Goal: Transaction & Acquisition: Purchase product/service

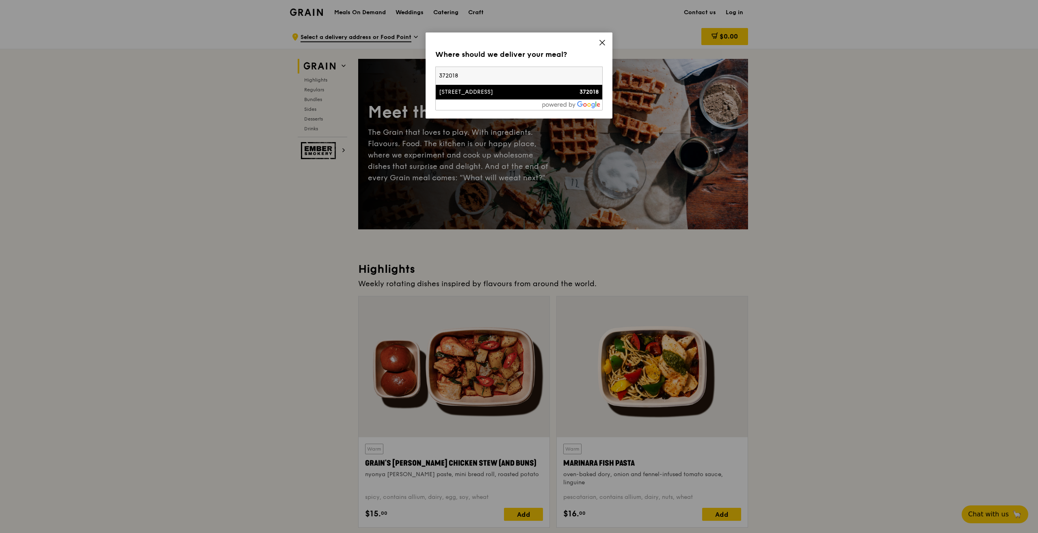
type input "372018"
click at [445, 94] on div "[STREET_ADDRESS]" at bounding box center [499, 92] width 120 height 8
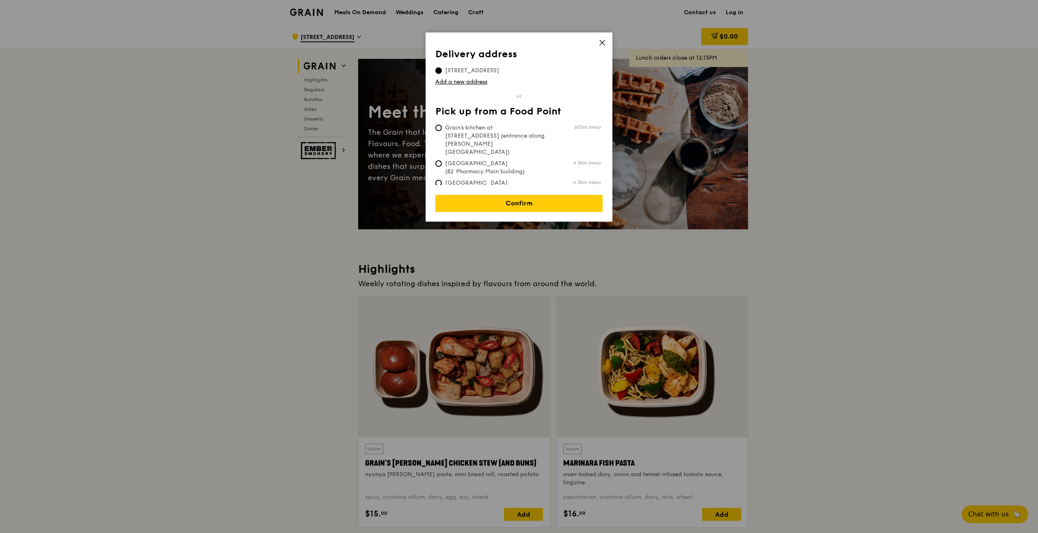
click at [502, 131] on span "Grain's kitchen at [STREET_ADDRESS] (entrance along [PERSON_NAME][GEOGRAPHIC_DA…" at bounding box center [495, 140] width 121 height 32
click at [442, 131] on input "Grain's kitchen at [STREET_ADDRESS] (entrance along [PERSON_NAME][GEOGRAPHIC_DA…" at bounding box center [438, 128] width 6 height 6
radio input "true"
click at [551, 195] on link "Confirm" at bounding box center [518, 203] width 167 height 17
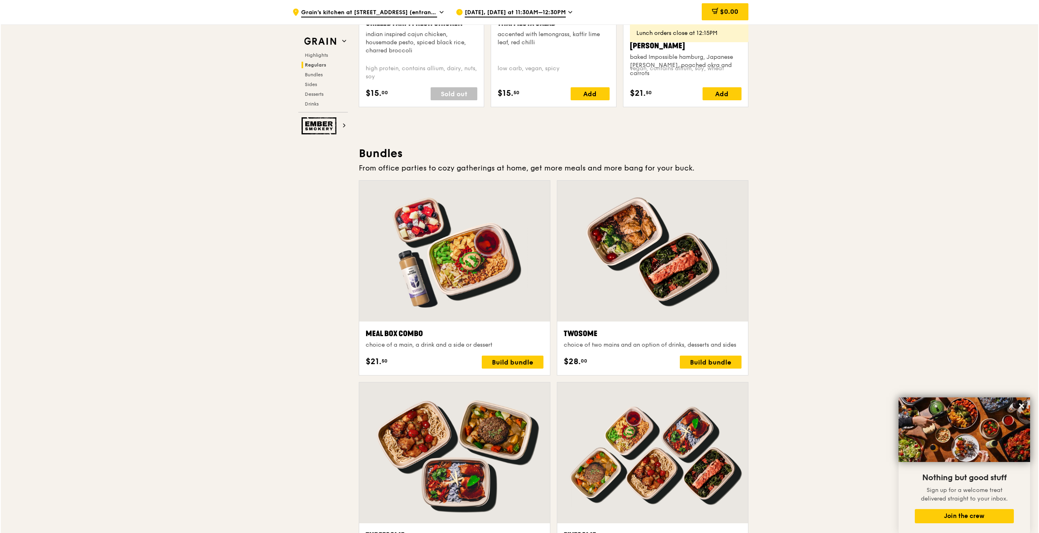
scroll to position [1259, 0]
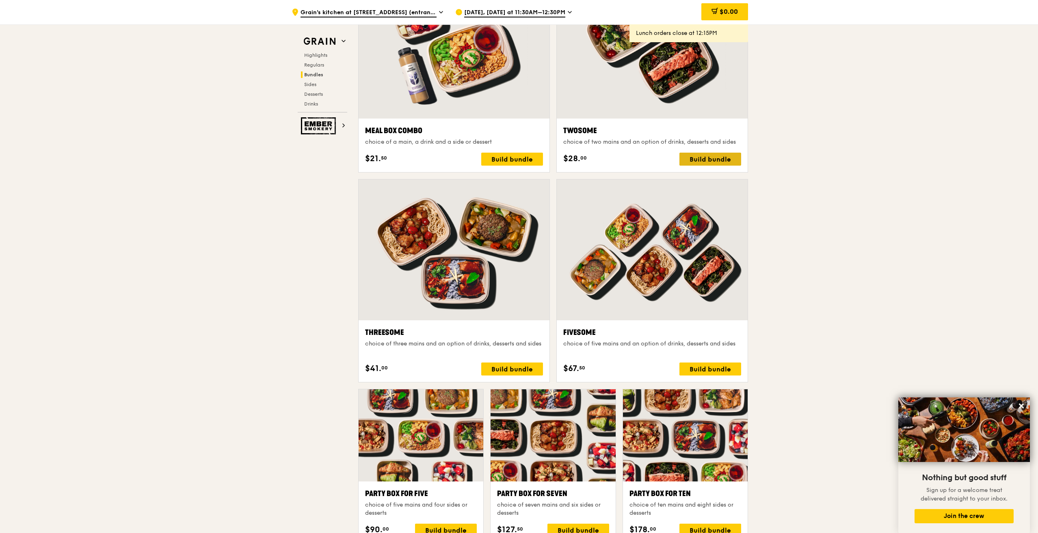
click at [695, 157] on div "Build bundle" at bounding box center [710, 159] width 62 height 13
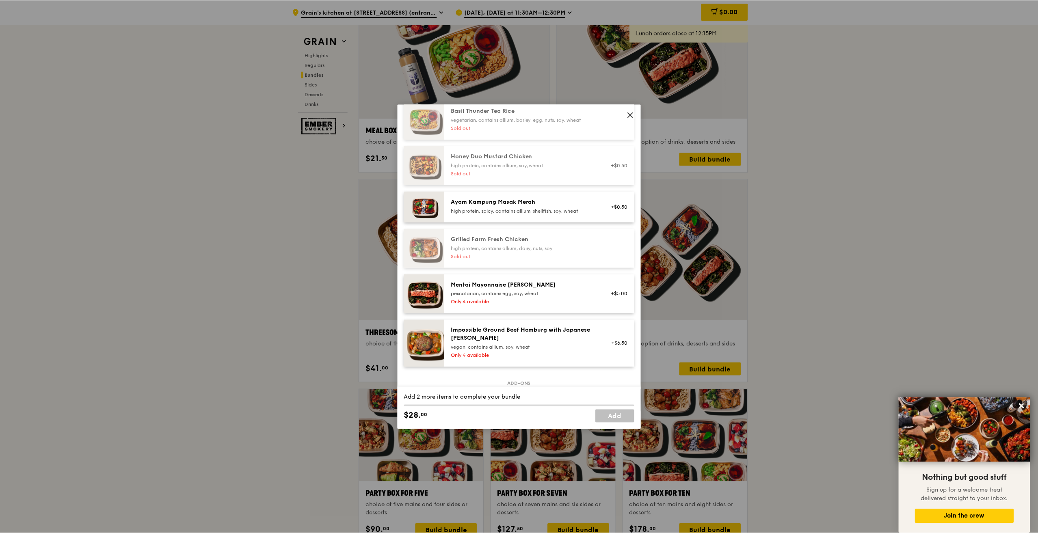
scroll to position [0, 0]
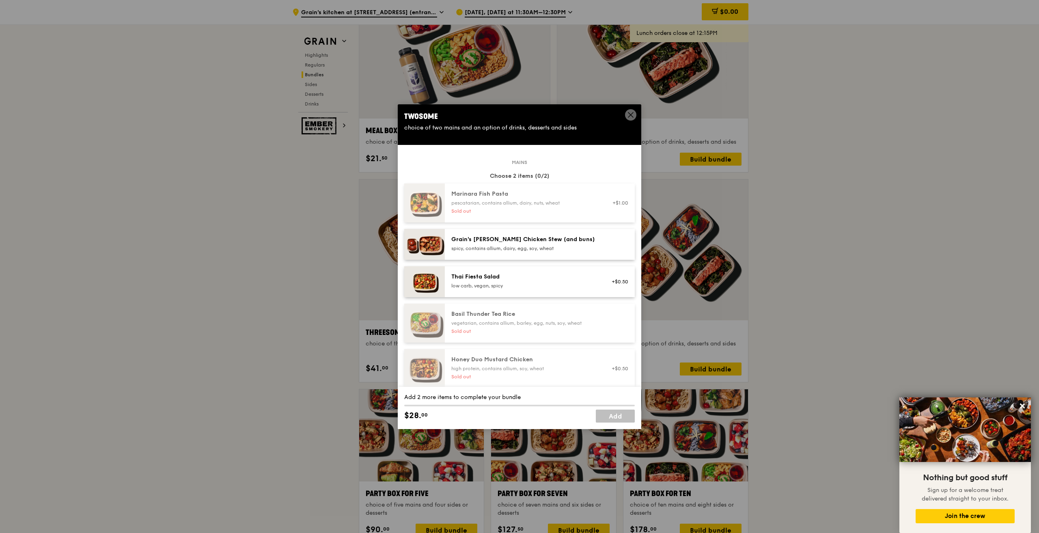
click at [624, 115] on div "Twosome" at bounding box center [519, 116] width 231 height 11
click at [631, 113] on icon at bounding box center [630, 114] width 7 height 7
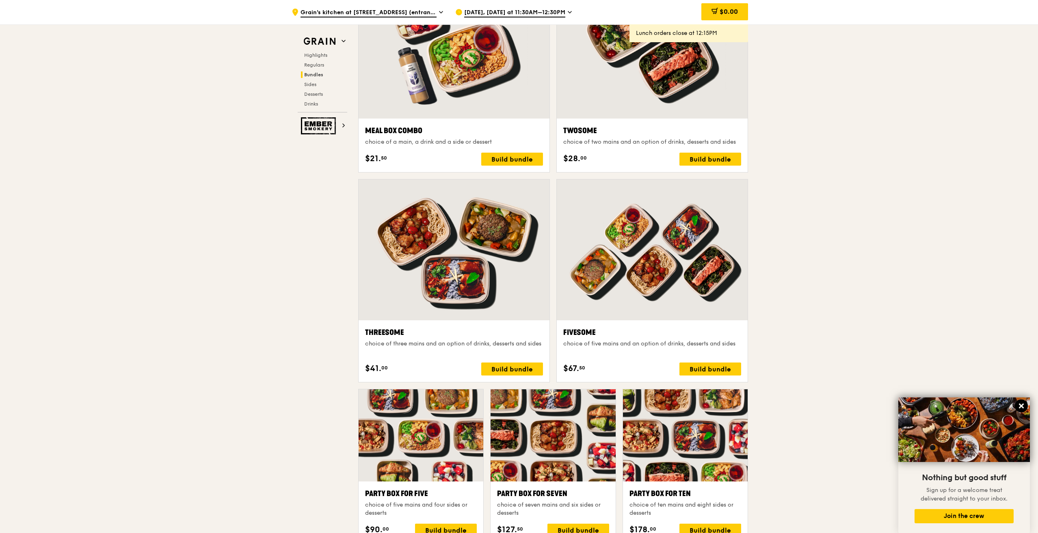
click at [1023, 408] on icon at bounding box center [1020, 405] width 7 height 7
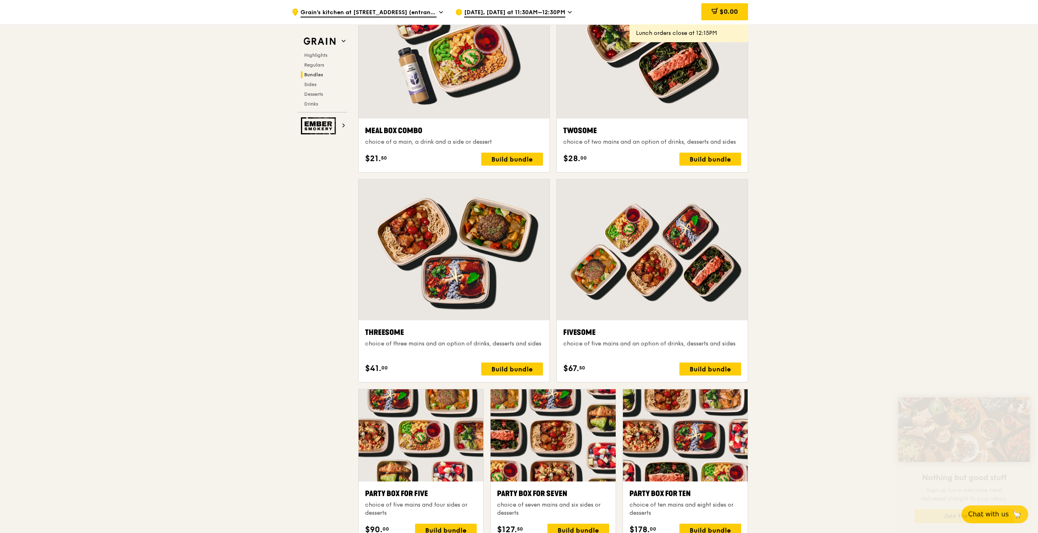
click at [943, 337] on div ".cls-1 { fill: none; stroke: #fff; stroke-linecap: round; stroke-linejoin: roun…" at bounding box center [519, 480] width 1038 height 3428
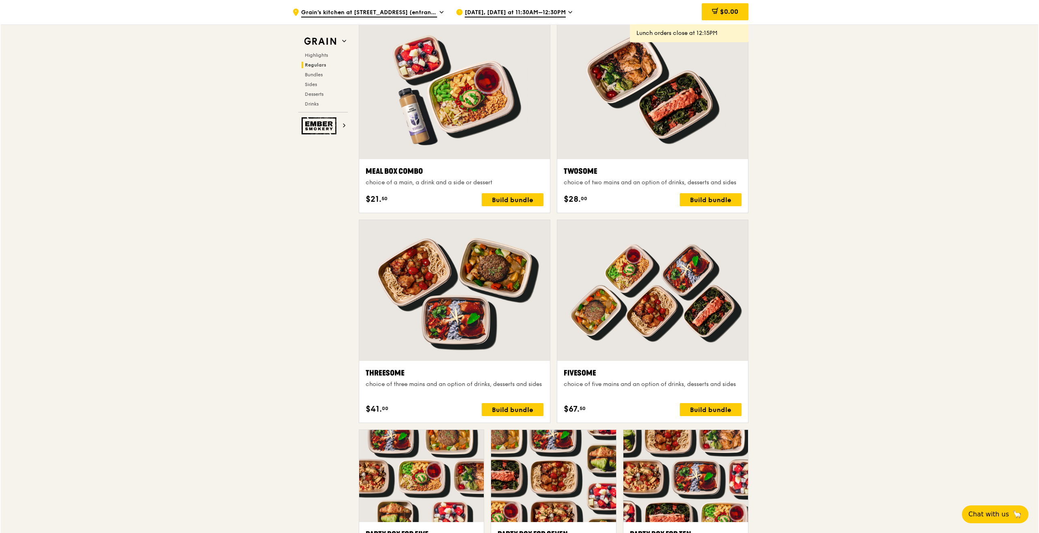
scroll to position [1056, 0]
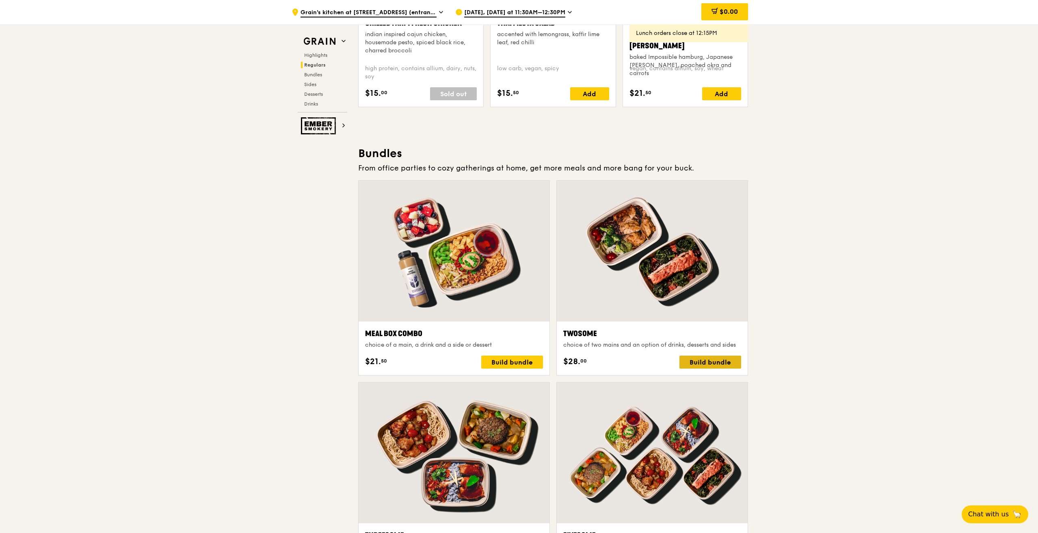
click at [715, 368] on div "Build bundle" at bounding box center [710, 362] width 62 height 13
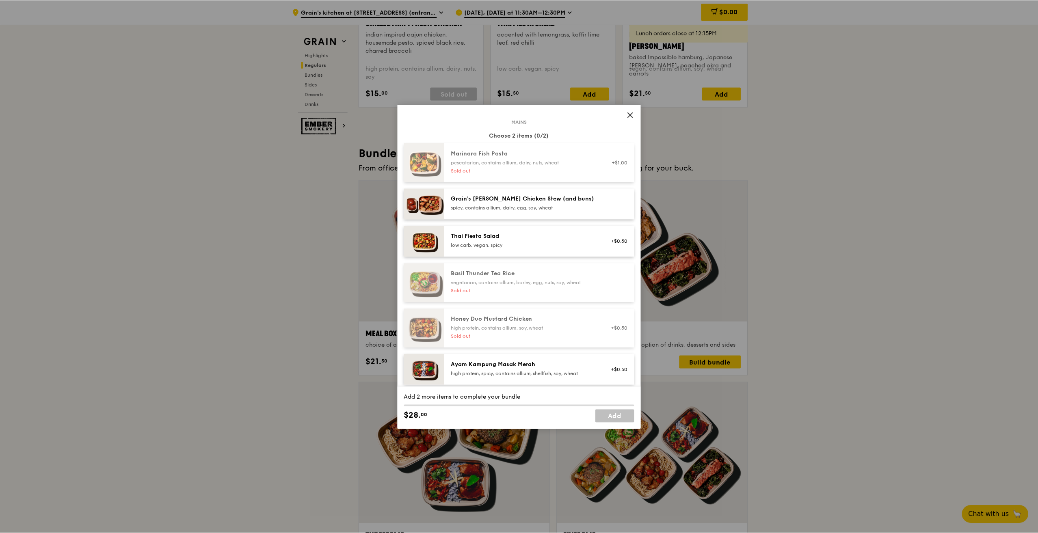
scroll to position [0, 0]
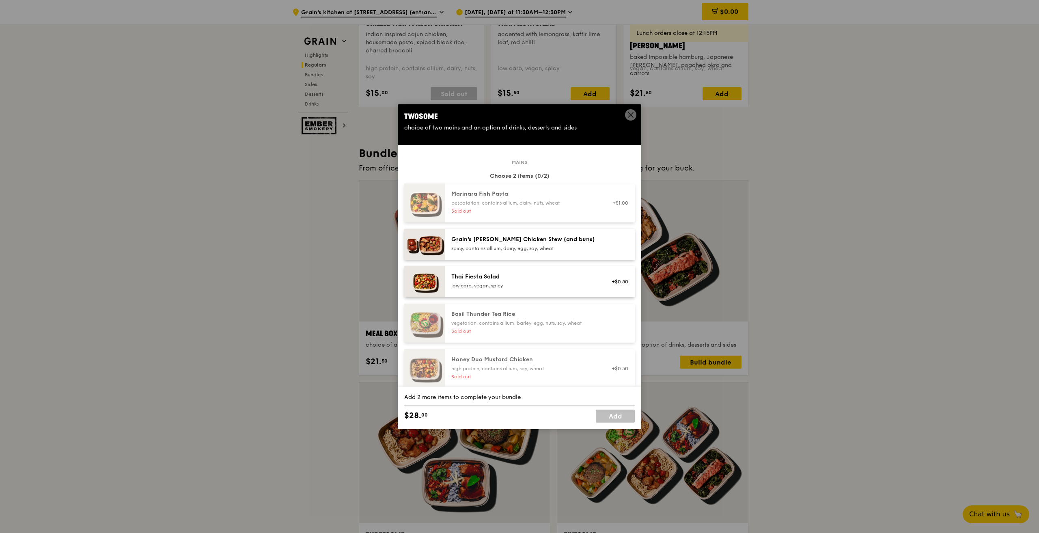
click at [627, 111] on icon at bounding box center [630, 114] width 7 height 7
